Goal: Task Accomplishment & Management: Manage account settings

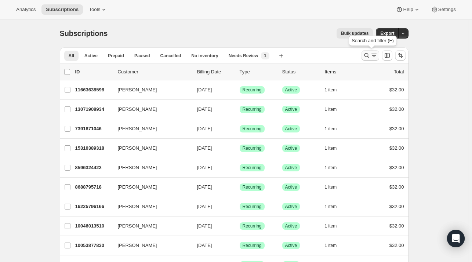
click at [368, 53] on icon "Search and filter results" at bounding box center [366, 55] width 7 height 7
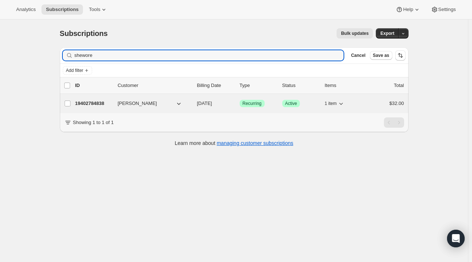
type input "shewore"
click at [90, 107] on div "19402784838 [PERSON_NAME] [DATE] Success Recurring Success Active 1 item $32.00" at bounding box center [239, 103] width 329 height 10
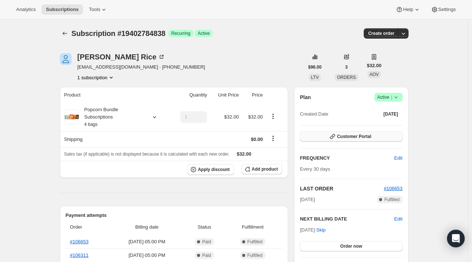
click at [361, 136] on span "Customer Portal" at bounding box center [354, 137] width 34 height 6
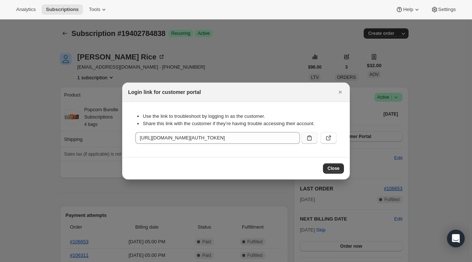
click at [308, 137] on icon ":rcb:" at bounding box center [309, 137] width 4 height 5
click at [339, 91] on icon "Close" at bounding box center [340, 91] width 7 height 7
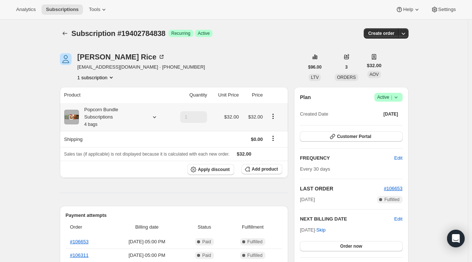
click at [274, 118] on icon "Product actions" at bounding box center [272, 118] width 1 height 1
click at [272, 131] on span "Edit box" at bounding box center [274, 131] width 17 height 6
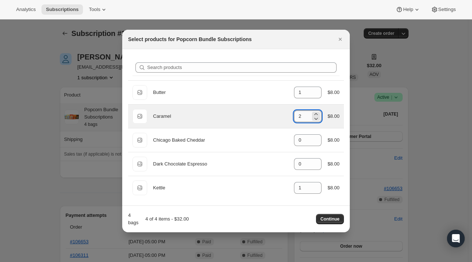
click at [308, 120] on input "2" at bounding box center [302, 117] width 17 height 12
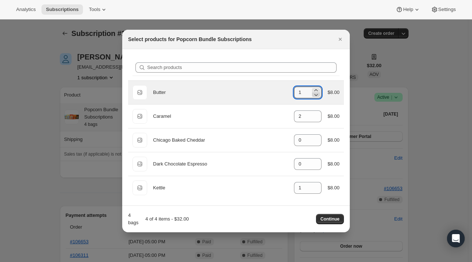
type input "0"
click at [315, 95] on icon ":rde:" at bounding box center [315, 94] width 7 height 7
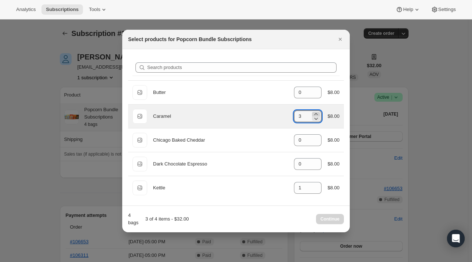
click at [317, 112] on icon ":rde:" at bounding box center [315, 114] width 7 height 7
click at [316, 119] on icon ":rde:" at bounding box center [315, 118] width 7 height 7
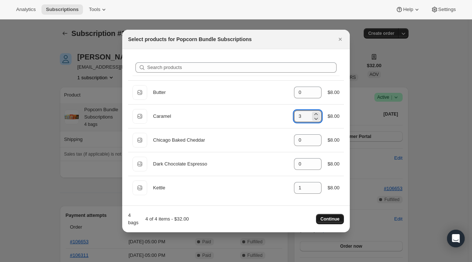
type input "3"
click at [329, 218] on span "Continue" at bounding box center [330, 219] width 19 height 6
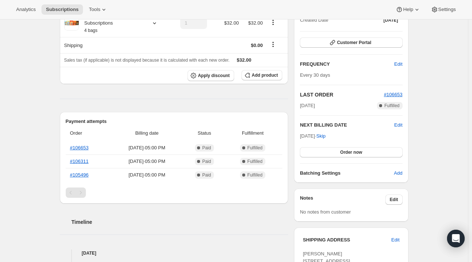
scroll to position [127, 0]
